Goal: Information Seeking & Learning: Learn about a topic

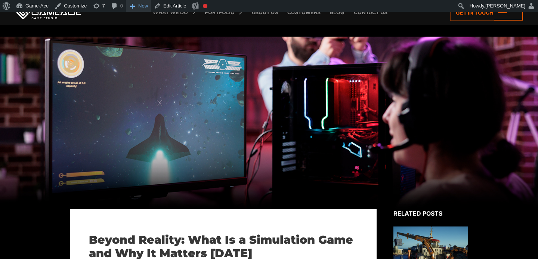
scroll to position [5268, 0]
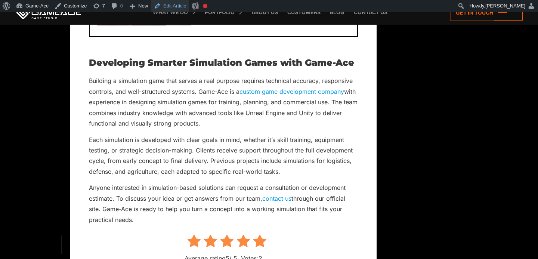
click at [177, 4] on link "Edit Article" at bounding box center [170, 6] width 38 height 12
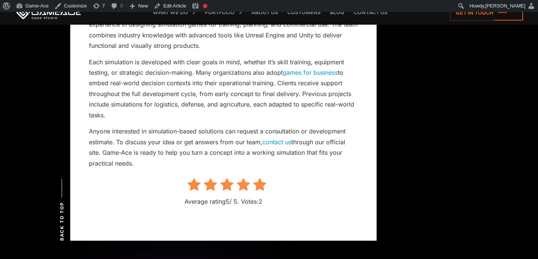
scroll to position [5316, 0]
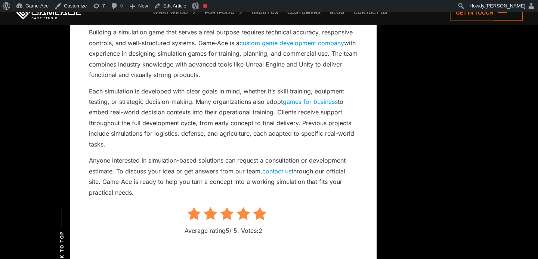
drag, startPoint x: 114, startPoint y: 134, endPoint x: 80, endPoint y: 85, distance: 59.5
copy p "Each simulation is developed with clear goals in mind, whether it’s skill train…"
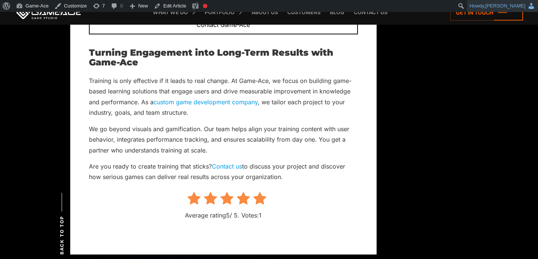
scroll to position [904, 0]
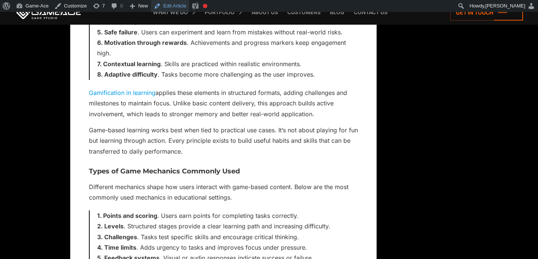
click at [171, 6] on link "Edit Article" at bounding box center [170, 6] width 38 height 12
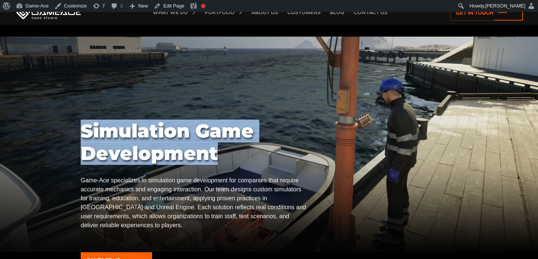
drag, startPoint x: 220, startPoint y: 154, endPoint x: 84, endPoint y: 132, distance: 138.0
click at [84, 132] on h1 "Simulation Game Development" at bounding box center [194, 142] width 226 height 45
copy h1 "Simulation Game Development"
click at [242, 157] on h1 "Simulation Game Development" at bounding box center [194, 142] width 226 height 45
drag, startPoint x: 225, startPoint y: 156, endPoint x: 55, endPoint y: 147, distance: 170.7
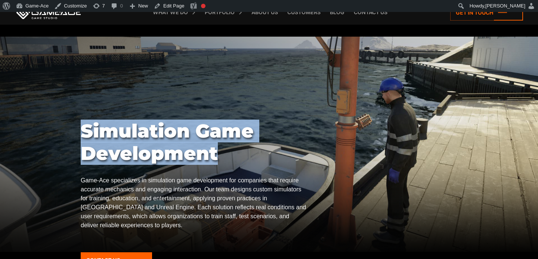
copy body "Simulation Game Development"
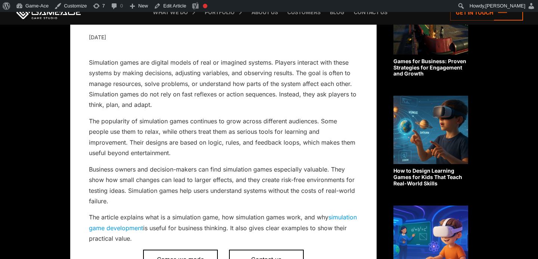
scroll to position [243, 0]
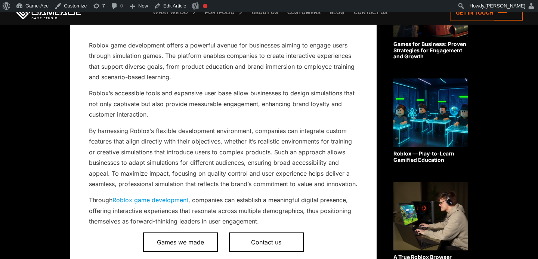
scroll to position [260, 0]
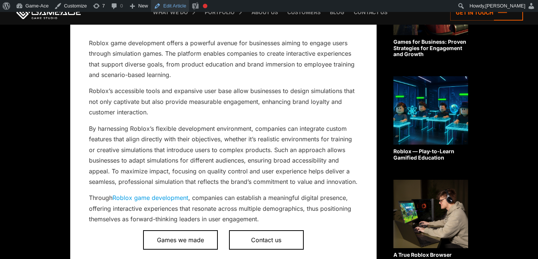
click at [172, 3] on link "Edit Article" at bounding box center [170, 6] width 38 height 12
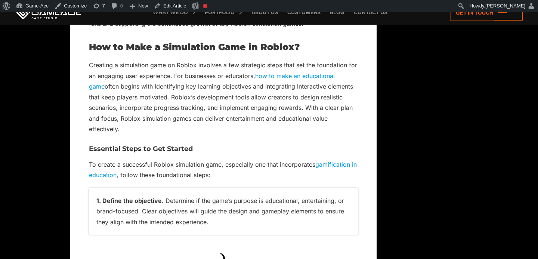
scroll to position [3773, 0]
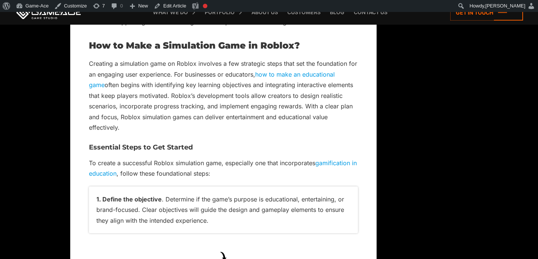
click at [143, 78] on p "Creating a simulation game on Roblox involves a few strategic steps that set th…" at bounding box center [223, 95] width 269 height 74
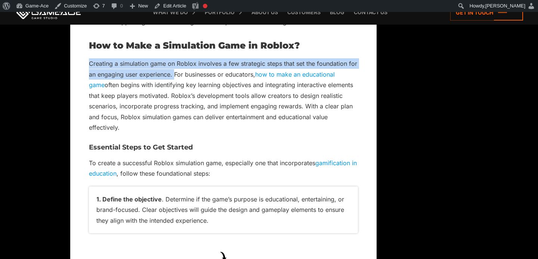
drag, startPoint x: 174, startPoint y: 77, endPoint x: 82, endPoint y: 64, distance: 92.4
copy p "Creating a simulation game on Roblox involves a few strategic steps that set th…"
click at [181, 6] on link "Edit Article" at bounding box center [170, 6] width 38 height 12
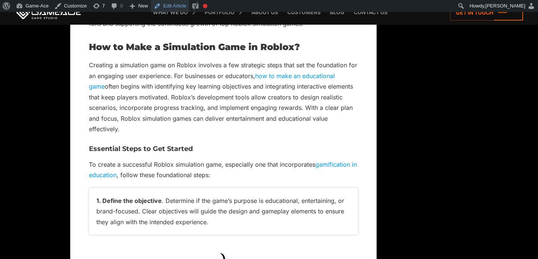
click at [173, 5] on link "Edit Article" at bounding box center [170, 6] width 38 height 12
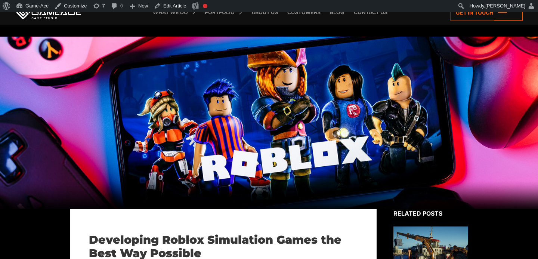
scroll to position [3708, 0]
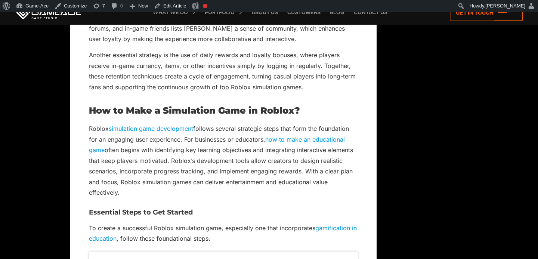
click at [173, 135] on p "Roblox simulation game development follows several strategic steps that form th…" at bounding box center [223, 160] width 269 height 74
click at [162, 130] on link "simulation game development" at bounding box center [151, 128] width 84 height 7
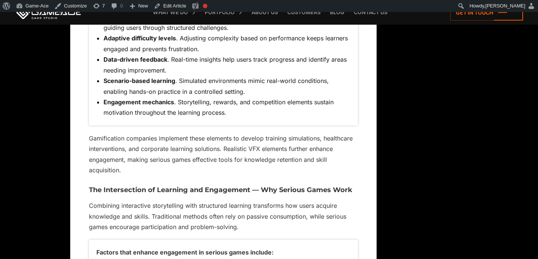
scroll to position [892, 0]
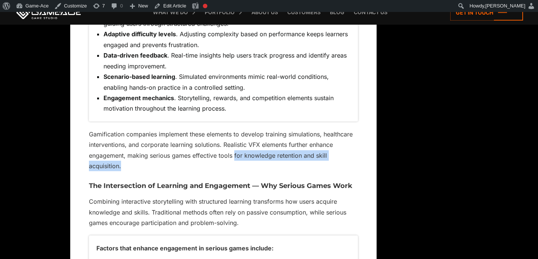
drag, startPoint x: 234, startPoint y: 145, endPoint x: 330, endPoint y: 160, distance: 97.5
click at [330, 160] on p "Gamification companies implement these elements to develop training simulations…" at bounding box center [223, 150] width 269 height 43
copy p "for knowledge retention and skill acquisition."
click at [170, 6] on link "Edit Article" at bounding box center [170, 6] width 38 height 12
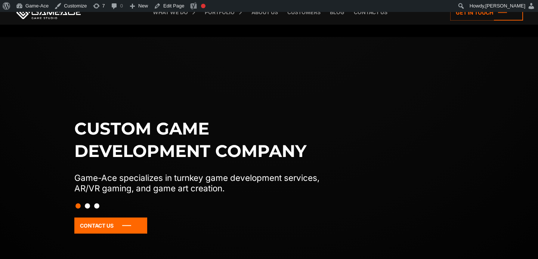
click at [343, 15] on link "Blog" at bounding box center [337, 12] width 22 height 25
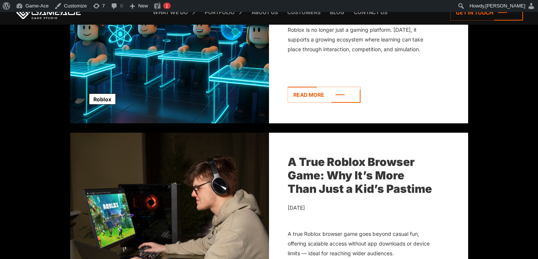
scroll to position [887, 0]
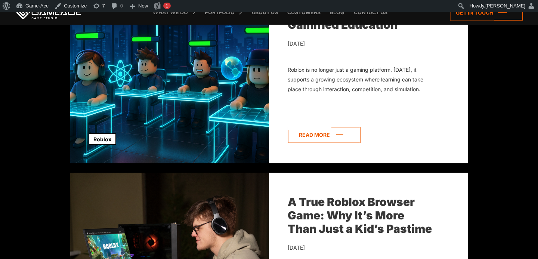
click at [342, 138] on icon at bounding box center [324, 135] width 73 height 16
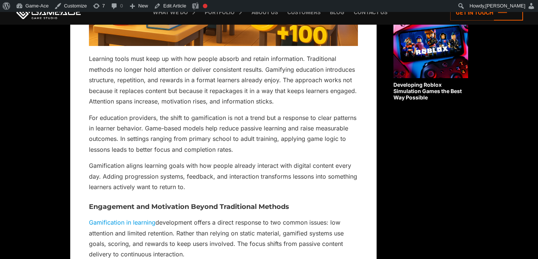
scroll to position [656, 0]
click at [338, 15] on link "Blog" at bounding box center [337, 12] width 22 height 25
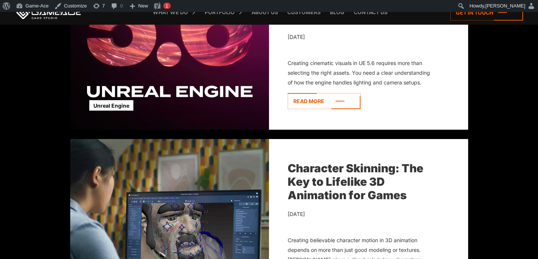
scroll to position [1494, 0]
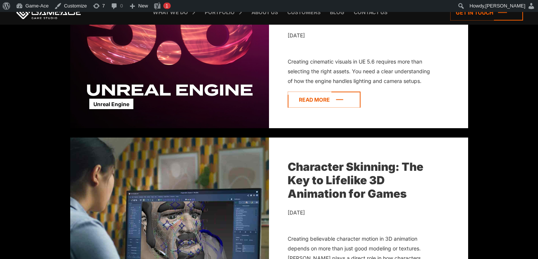
click at [341, 98] on icon at bounding box center [324, 100] width 73 height 16
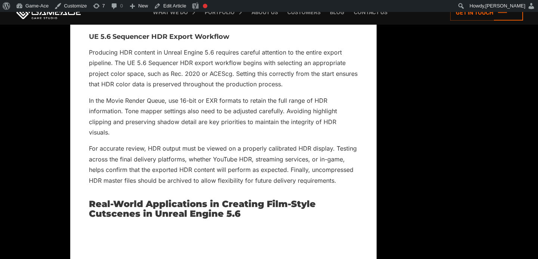
scroll to position [5075, 0]
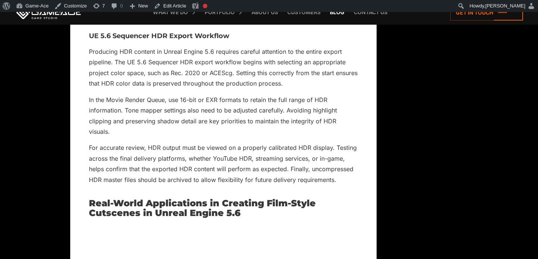
click at [338, 14] on link "Blog" at bounding box center [337, 12] width 22 height 25
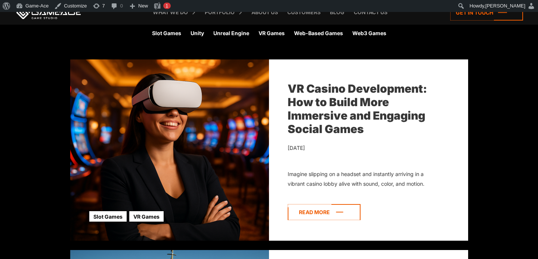
click at [321, 209] on icon at bounding box center [324, 212] width 73 height 16
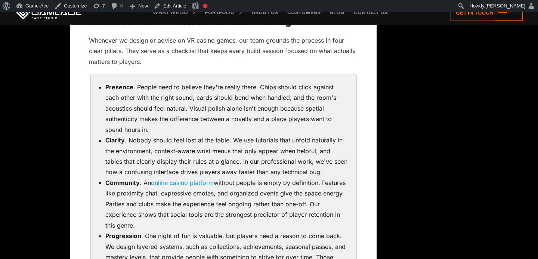
scroll to position [1035, 0]
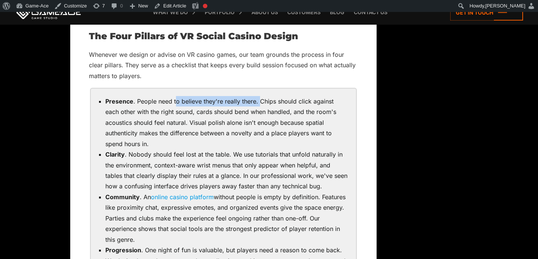
drag, startPoint x: 259, startPoint y: 99, endPoint x: 176, endPoint y: 99, distance: 82.6
click at [176, 99] on li "Presence . People need to believe they're really there. Chips should click agai…" at bounding box center [226, 122] width 243 height 53
copy li "o believe they're really there."
click at [182, 6] on link "Edit Article" at bounding box center [170, 6] width 38 height 12
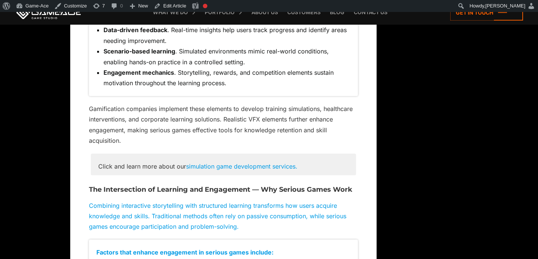
scroll to position [919, 0]
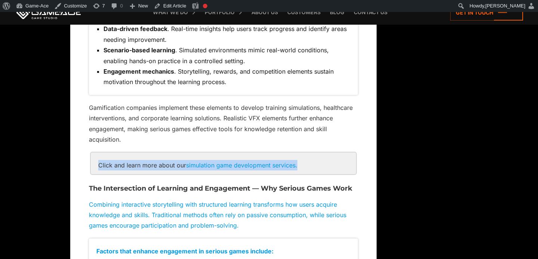
drag, startPoint x: 99, startPoint y: 153, endPoint x: 303, endPoint y: 158, distance: 204.5
click at [303, 158] on div "Click and learn more about our simulation game development services." at bounding box center [223, 164] width 265 height 22
copy div "Click and learn more about our simulation game development services."
click at [218, 153] on div "Click and learn more about our simulation game development services." at bounding box center [223, 164] width 265 height 22
drag, startPoint x: 186, startPoint y: 154, endPoint x: 98, endPoint y: 158, distance: 87.9
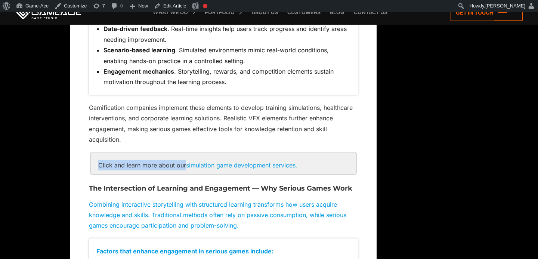
click at [98, 158] on div "Click and learn more about our simulation game development services." at bounding box center [223, 164] width 265 height 22
copy div "Click and learn more about our"
click at [180, 9] on link "Edit Article" at bounding box center [170, 6] width 38 height 12
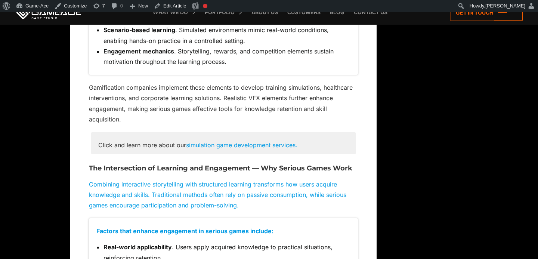
scroll to position [936, 0]
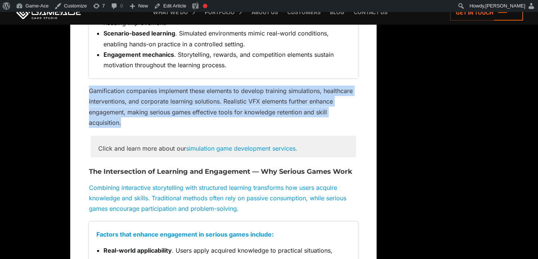
drag, startPoint x: 127, startPoint y: 112, endPoint x: 89, endPoint y: 82, distance: 48.2
click at [89, 86] on p "Gamification companies implement these elements to develop training simulations…" at bounding box center [223, 107] width 269 height 43
copy p "Gamification companies implement these elements to develop training simulations…"
click at [181, 6] on link "Edit Article" at bounding box center [170, 6] width 38 height 12
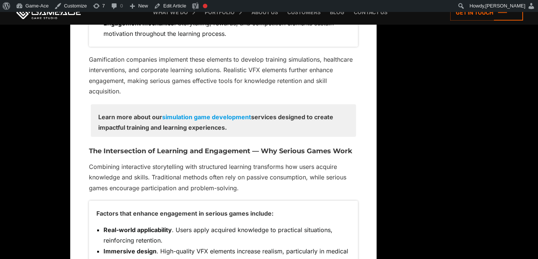
scroll to position [964, 0]
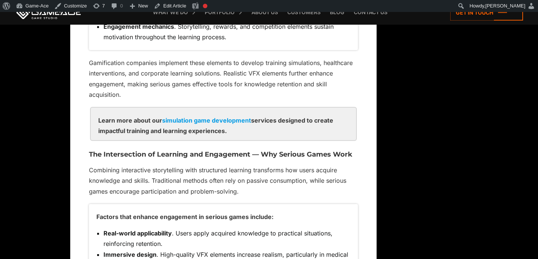
drag, startPoint x: 232, startPoint y: 120, endPoint x: 96, endPoint y: 123, distance: 136.1
click at [96, 123] on div "Learn more about our simulation game development services designed to create im…" at bounding box center [223, 124] width 265 height 33
copy div "impactful training and learning experiences."
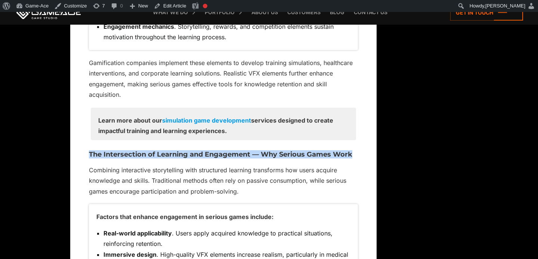
drag, startPoint x: 358, startPoint y: 142, endPoint x: 81, endPoint y: 144, distance: 277.4
copy h3 "The Intersection of Learning and Engagement — Why Serious Games Work"
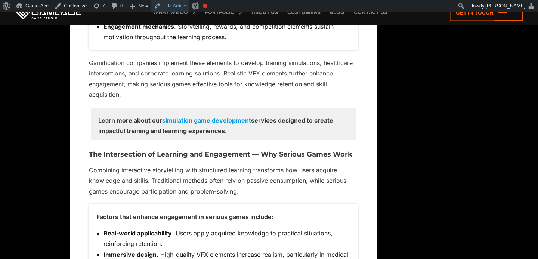
click at [185, 6] on link "Edit Article" at bounding box center [170, 6] width 38 height 12
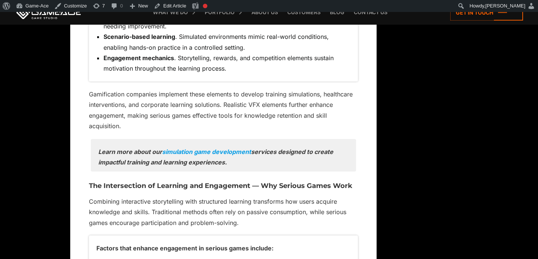
scroll to position [934, 0]
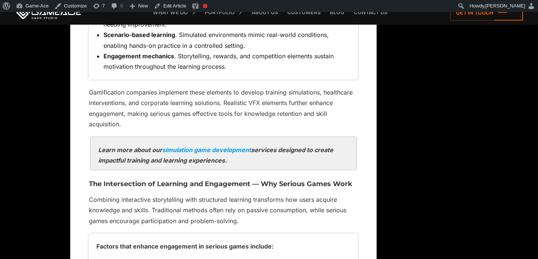
click at [213, 146] on link "simulation game development" at bounding box center [206, 149] width 89 height 7
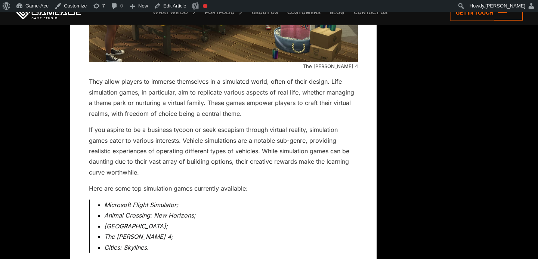
scroll to position [4892, 0]
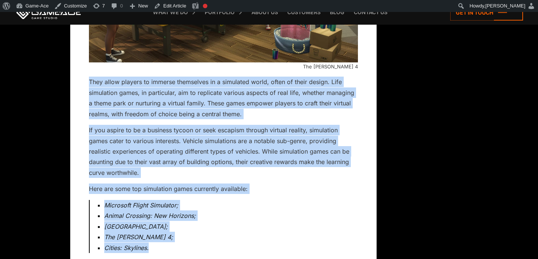
drag, startPoint x: 156, startPoint y: 226, endPoint x: 86, endPoint y: 61, distance: 180.0
copy div "They allow players to immerse themselves in a simulated world, often of their d…"
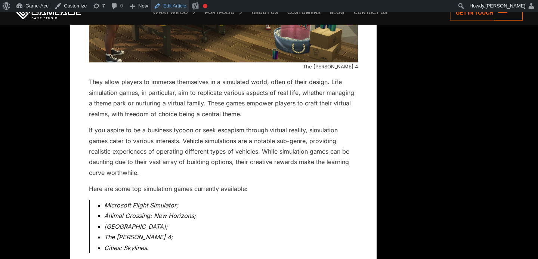
click at [171, 5] on link "Edit Article" at bounding box center [170, 6] width 38 height 12
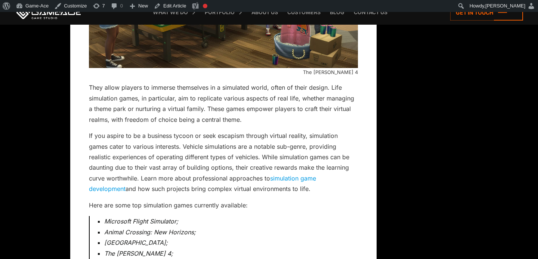
scroll to position [4888, 0]
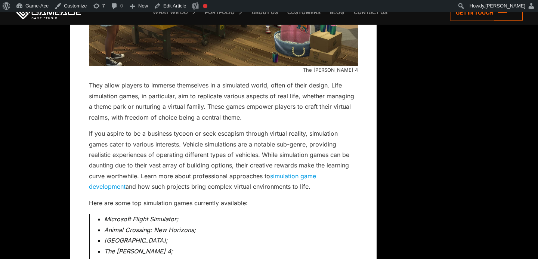
drag, startPoint x: 279, startPoint y: 166, endPoint x: 76, endPoint y: 113, distance: 210.1
copy p "If you aspire to be a business tycoon or seek escapism through virtual reality,…"
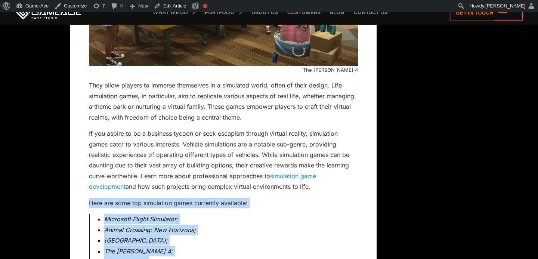
drag, startPoint x: 150, startPoint y: 242, endPoint x: 87, endPoint y: 181, distance: 87.2
copy div "Here are some top simulation games currently available: Microsoft Flight Simula…"
click at [316, 172] on link "simulation game development" at bounding box center [202, 181] width 227 height 18
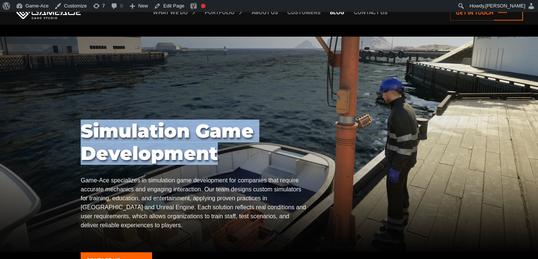
click at [339, 13] on link "Blog" at bounding box center [337, 12] width 22 height 25
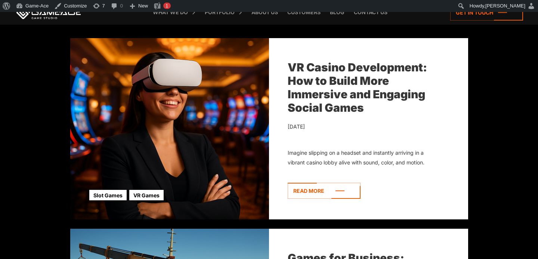
scroll to position [274, 0]
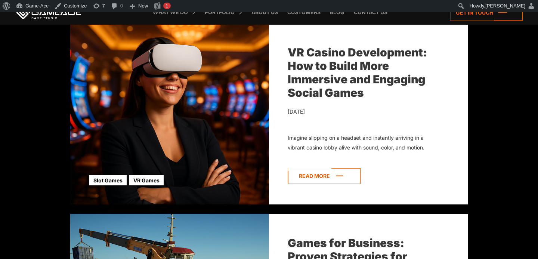
click at [320, 176] on icon at bounding box center [324, 176] width 73 height 16
